Goal: Check status: Check status

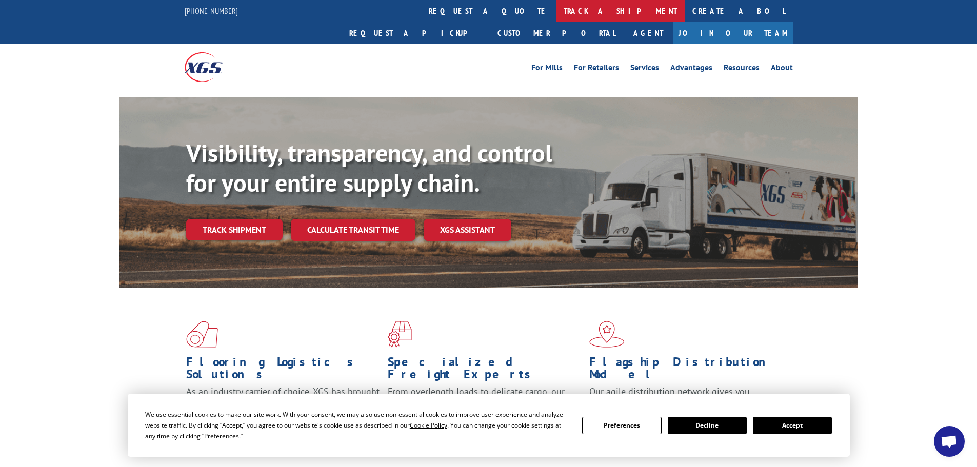
click at [556, 15] on link "track a shipment" at bounding box center [620, 11] width 129 height 22
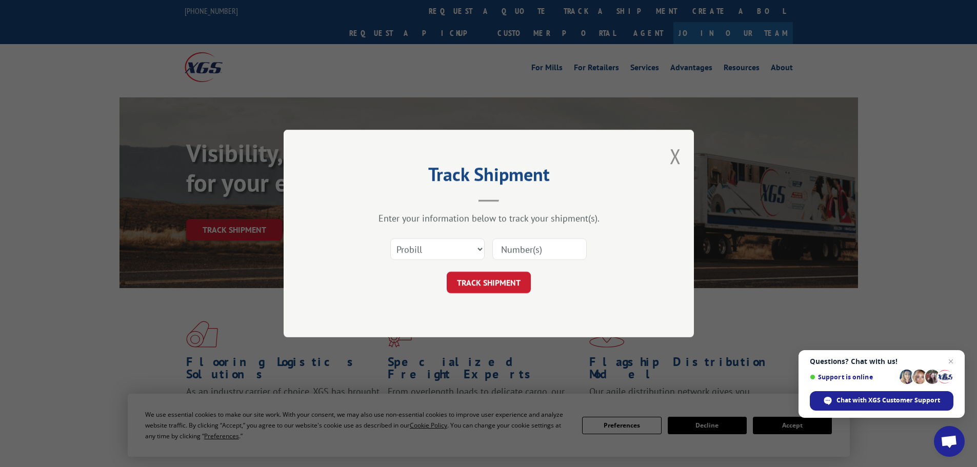
click at [554, 243] on input at bounding box center [539, 249] width 94 height 22
paste input "44626469-5"
type input "44626469-5"
click at [482, 282] on button "TRACK SHIPMENT" at bounding box center [488, 283] width 84 height 22
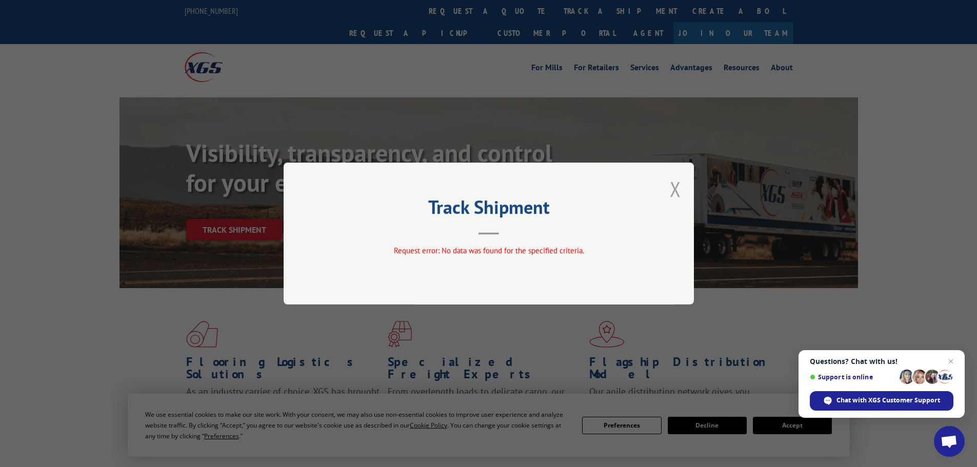
click at [674, 190] on button "Close modal" at bounding box center [674, 188] width 11 height 27
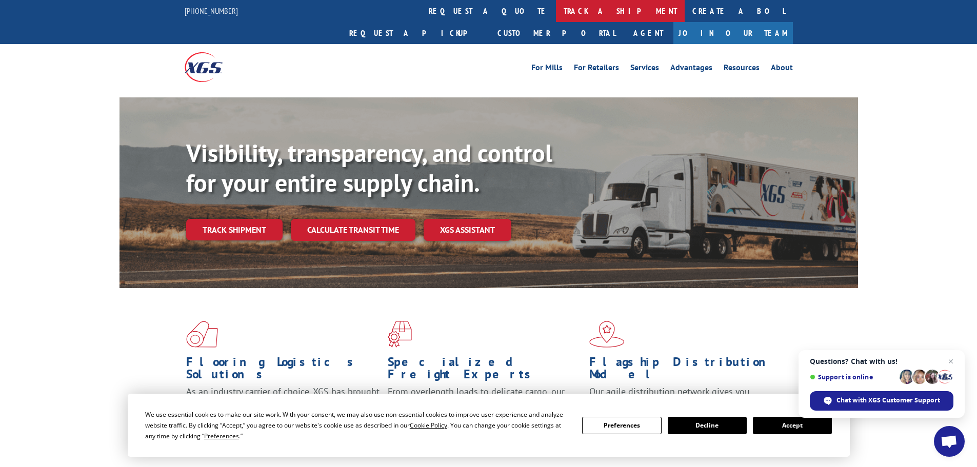
click at [556, 10] on link "track a shipment" at bounding box center [620, 11] width 129 height 22
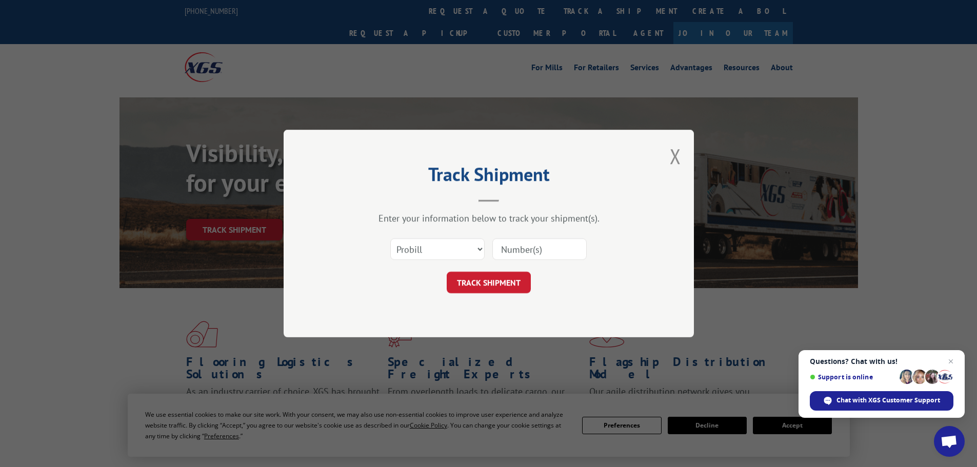
click at [514, 250] on input at bounding box center [539, 249] width 94 height 22
paste input "44626469-5"
type input "44626469-5"
click at [480, 248] on select "Select category... Probill BOL PO" at bounding box center [437, 249] width 94 height 22
select select "bol"
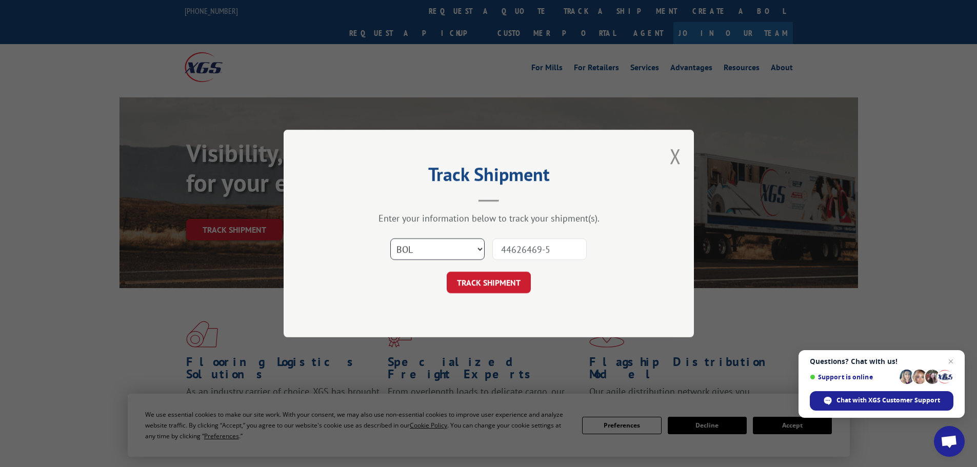
click at [390, 238] on select "Select category... Probill BOL PO" at bounding box center [437, 249] width 94 height 22
click at [472, 278] on button "TRACK SHIPMENT" at bounding box center [488, 283] width 84 height 22
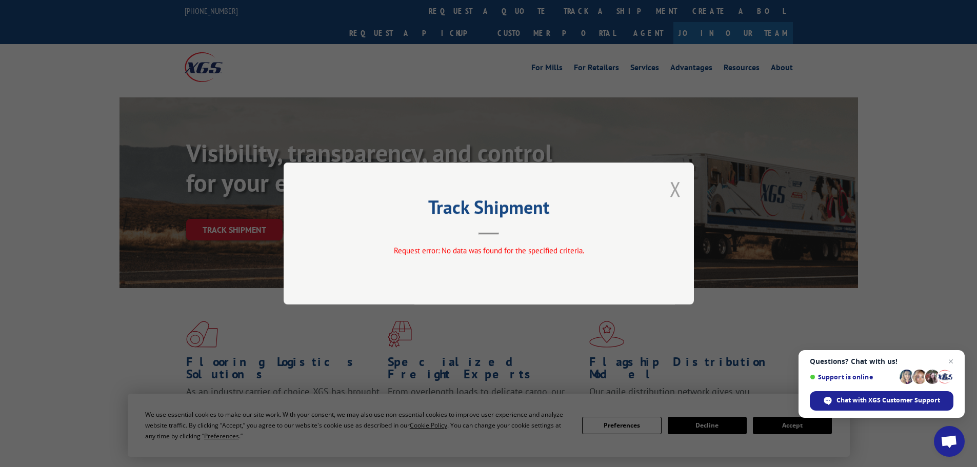
click at [672, 190] on button "Close modal" at bounding box center [674, 188] width 11 height 27
